Goal: Navigation & Orientation: Find specific page/section

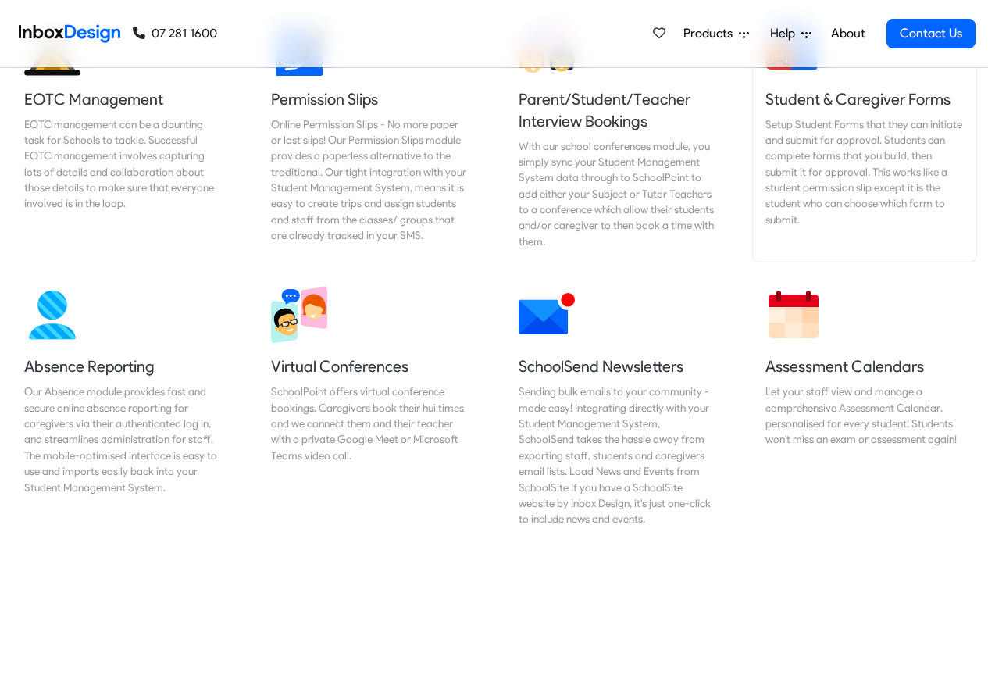
scroll to position [1219, 0]
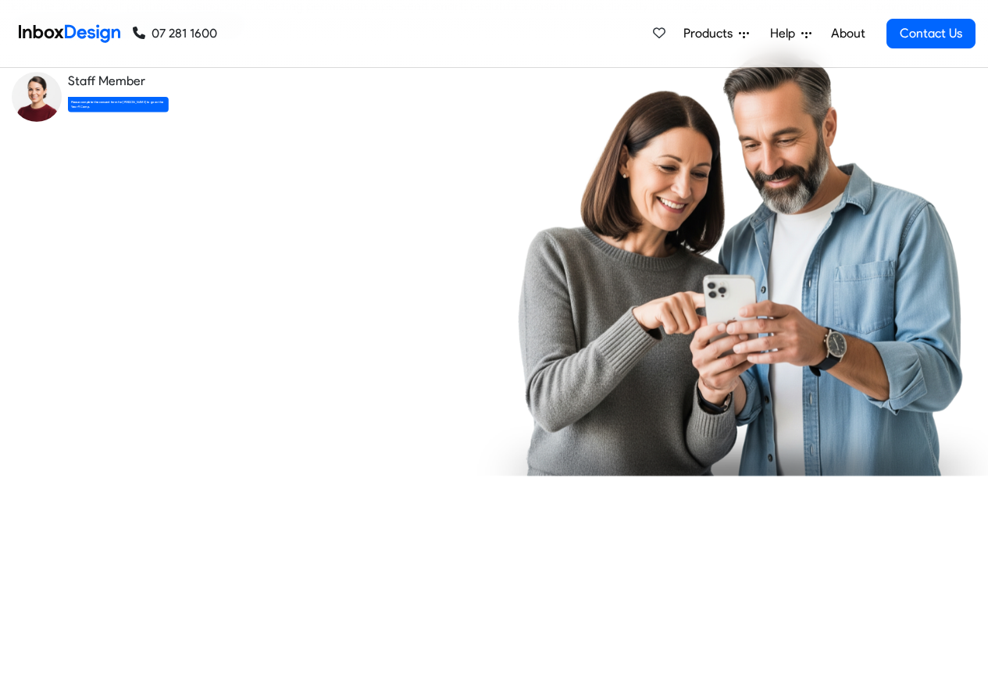
checkbox input "true"
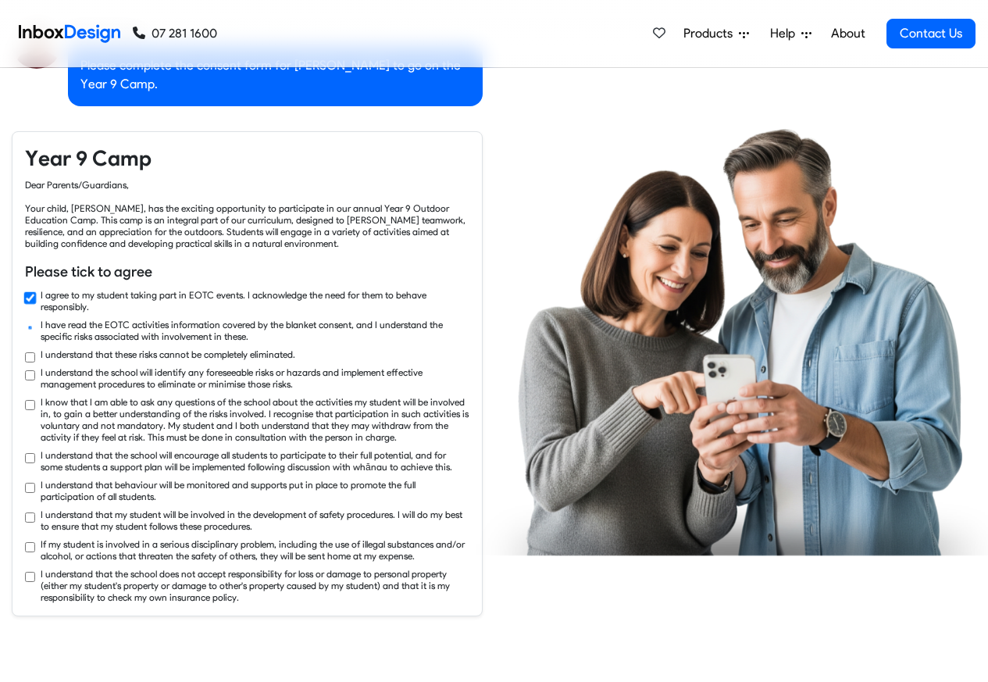
checkbox input "true"
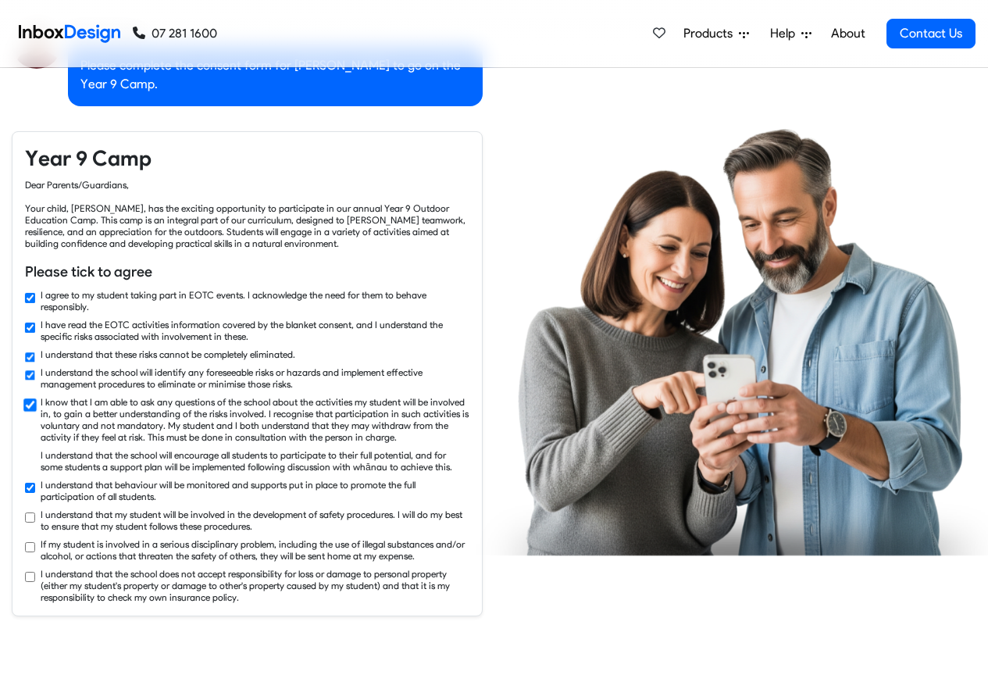
checkbox input "true"
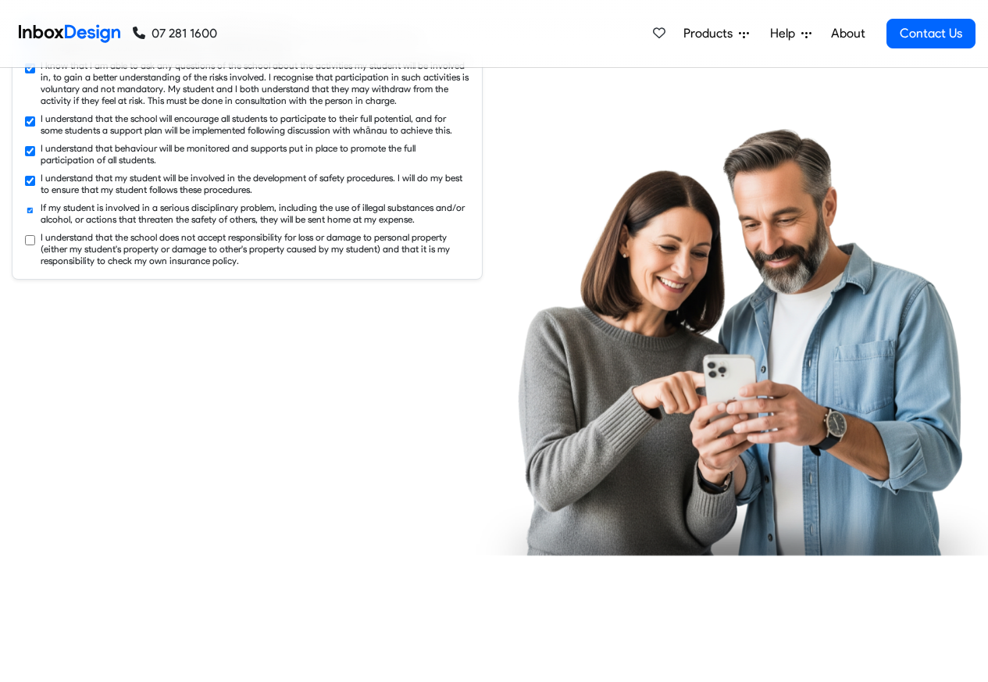
checkbox input "true"
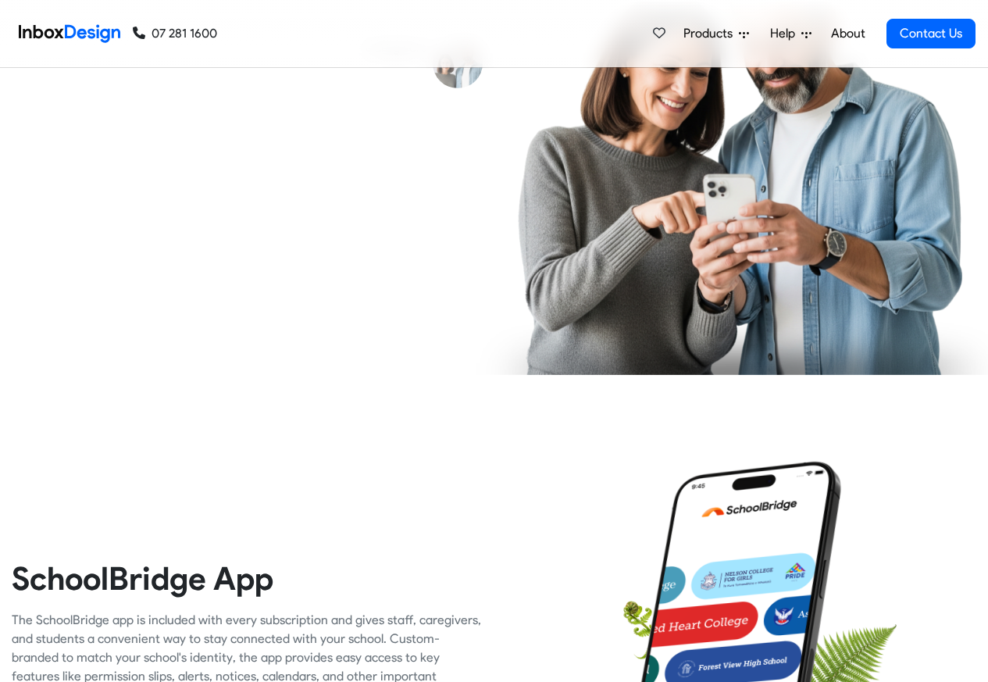
scroll to position [3094, 0]
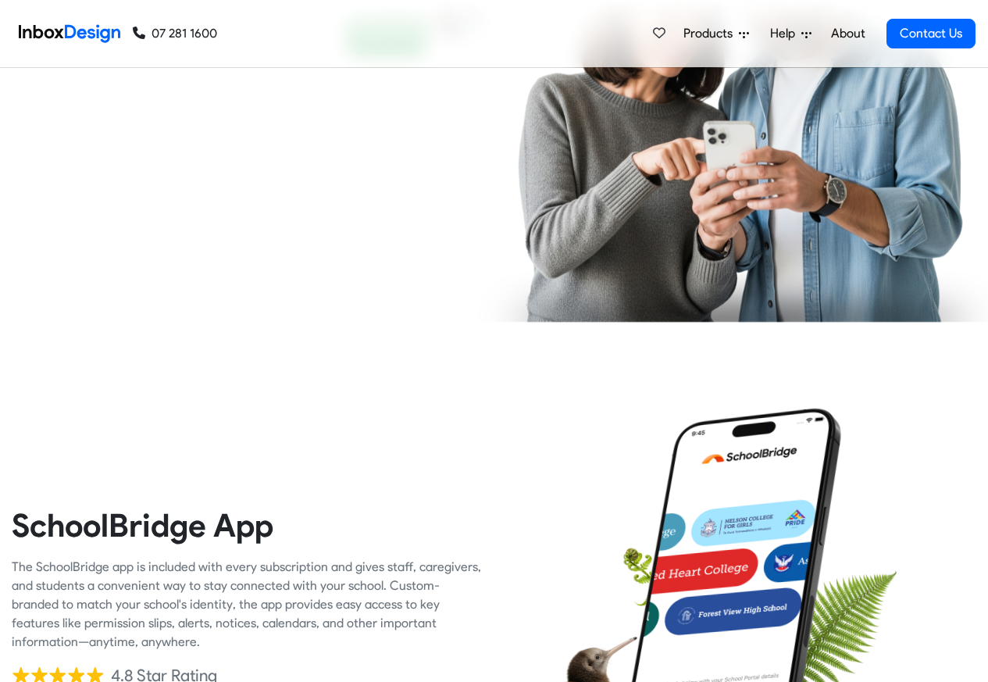
click at [848, 34] on link "About" at bounding box center [848, 33] width 43 height 31
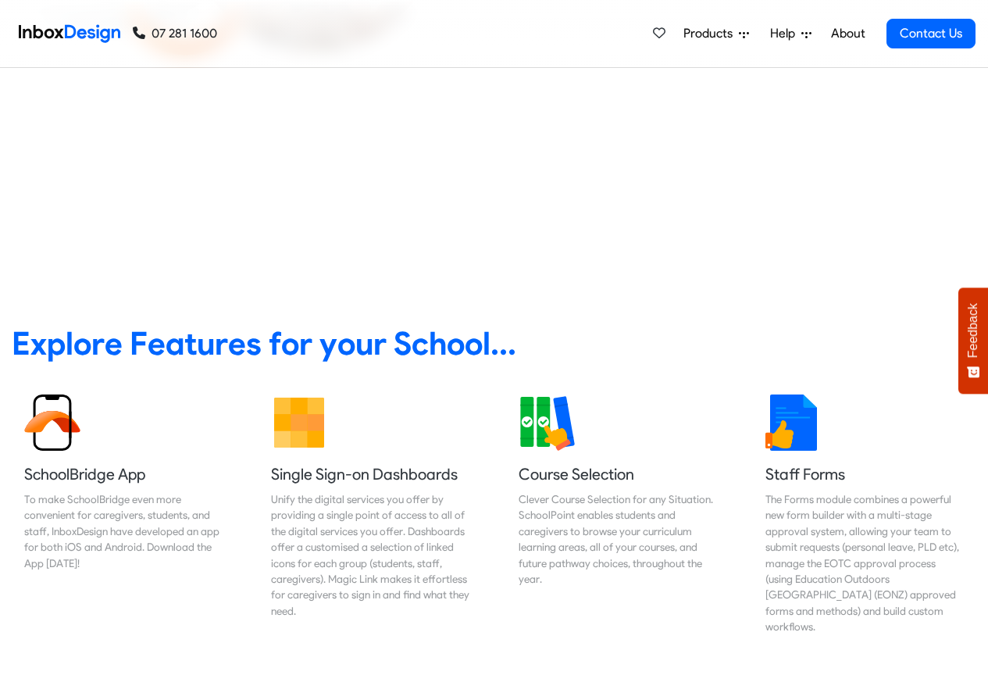
scroll to position [469, 0]
